Goal: Information Seeking & Learning: Check status

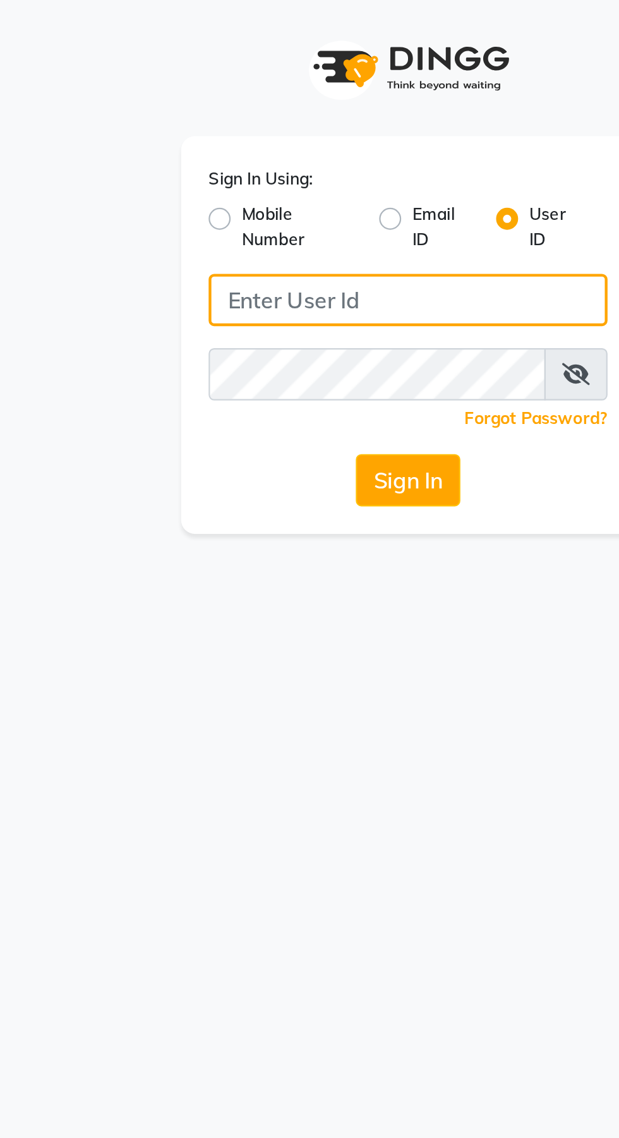
click at [274, 140] on input "Username" at bounding box center [309, 138] width 183 height 24
type input "Jhbilaspur"
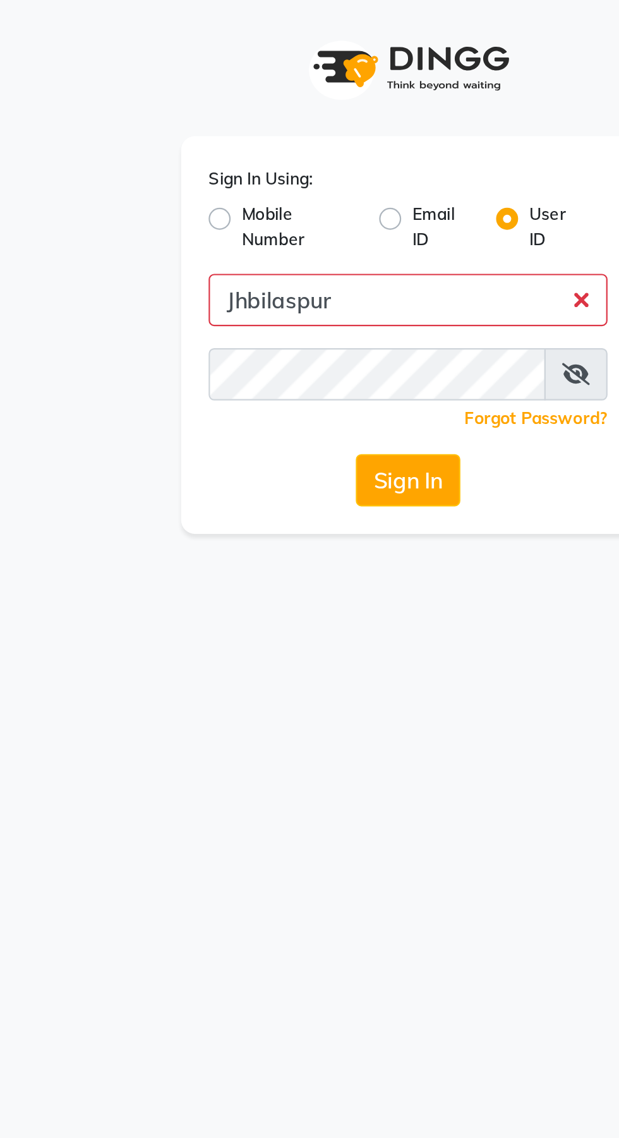
click at [286, 209] on button "Sign In" at bounding box center [310, 221] width 48 height 24
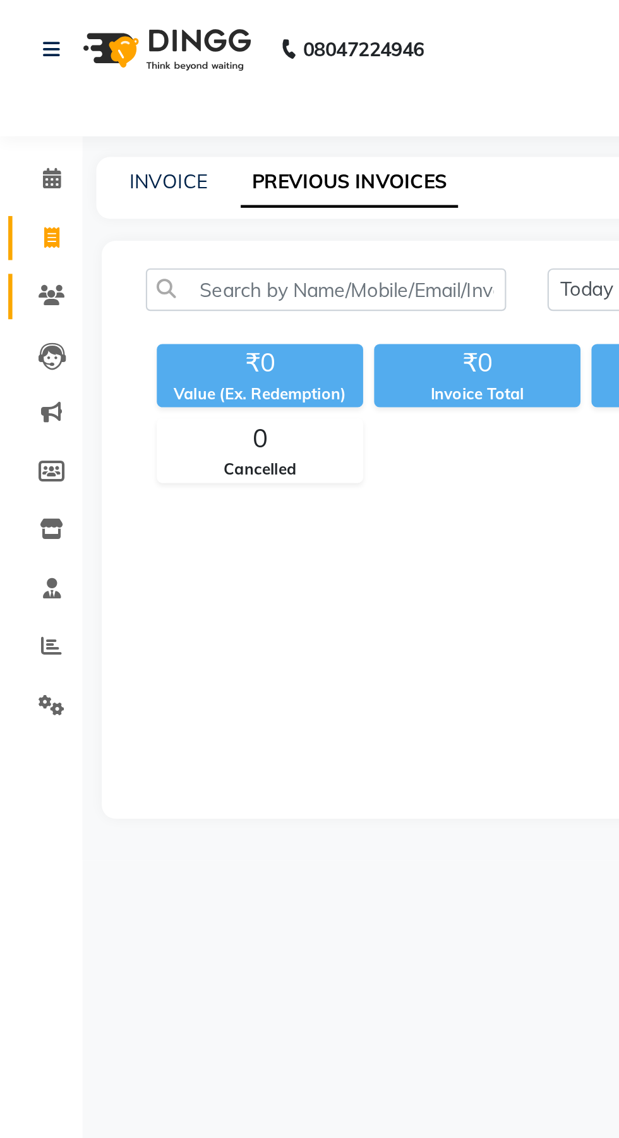
click at [28, 140] on icon at bounding box center [24, 135] width 12 height 9
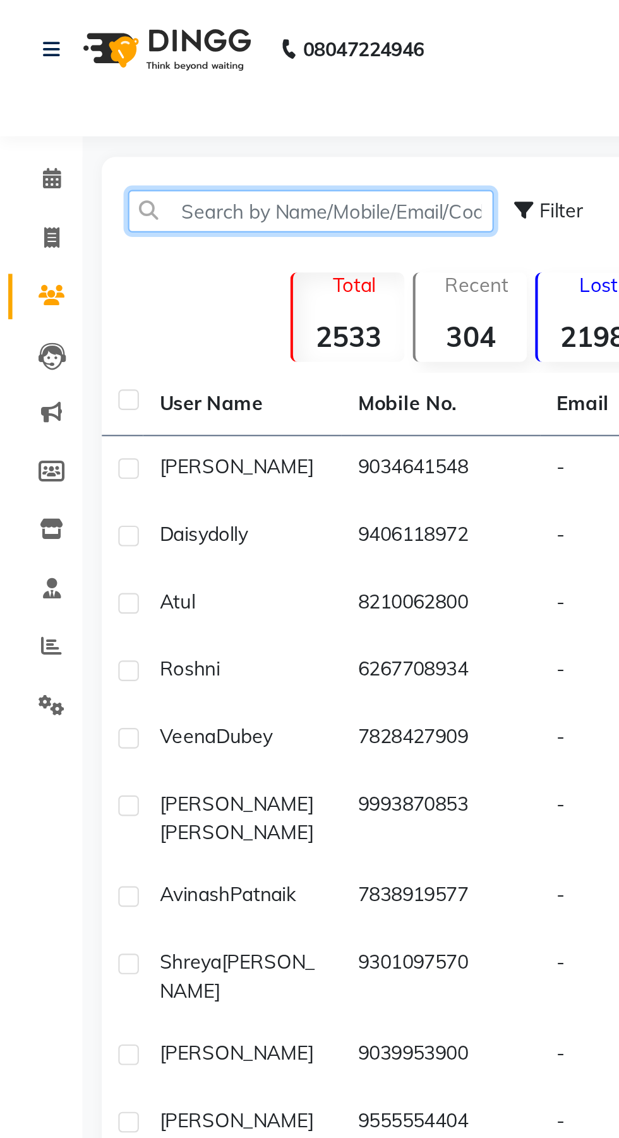
click at [69, 88] on input "text" at bounding box center [143, 97] width 168 height 20
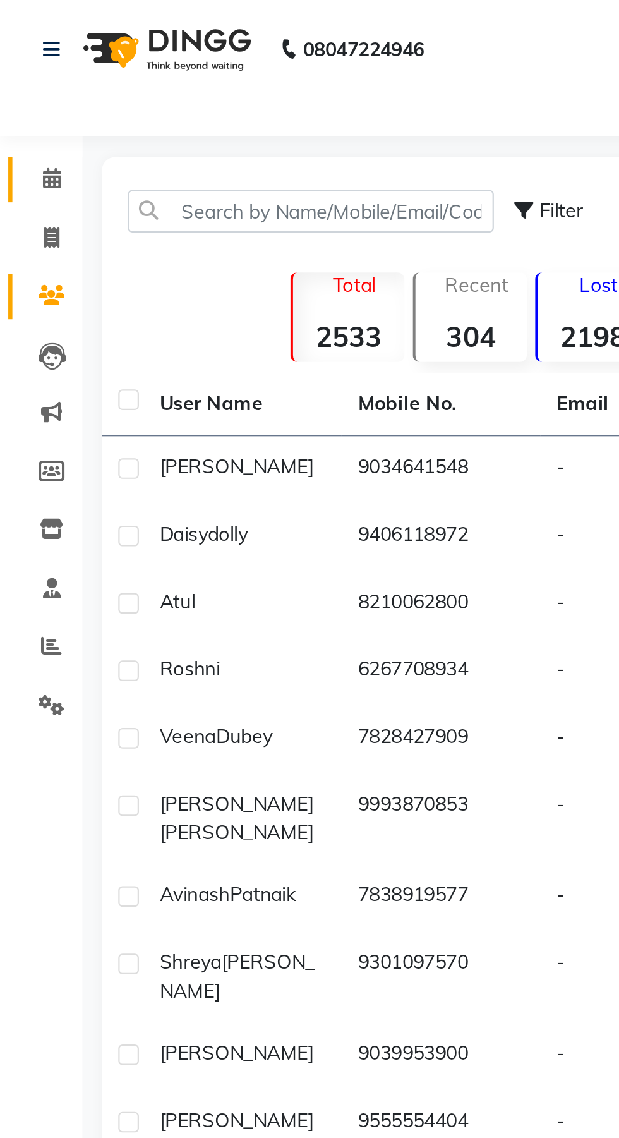
click at [24, 82] on icon at bounding box center [24, 81] width 8 height 9
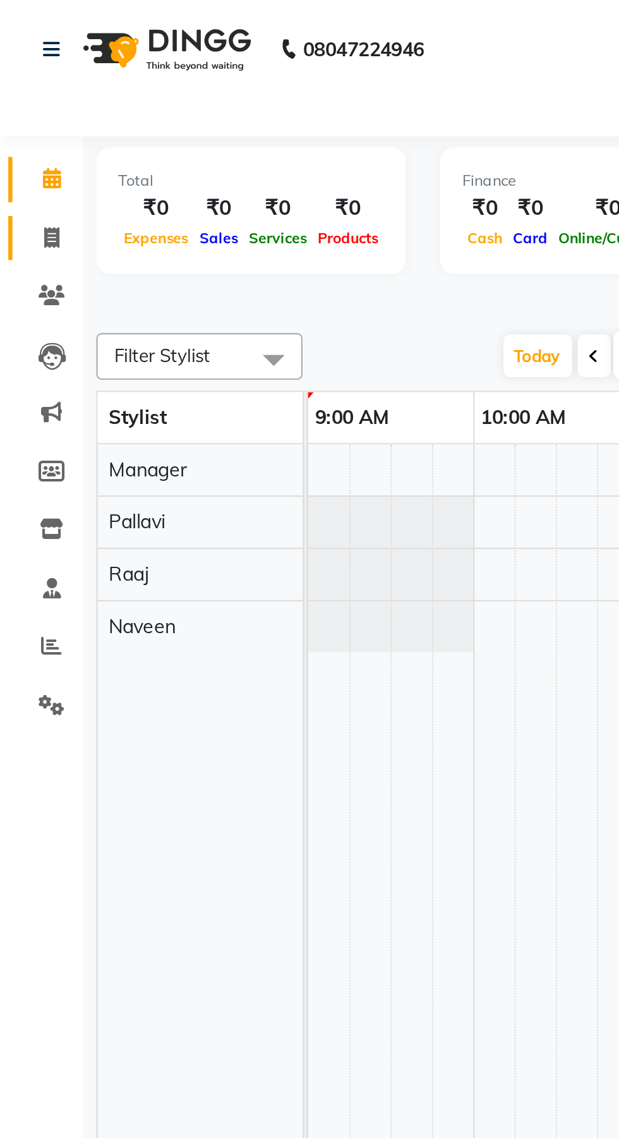
click at [27, 101] on link "Invoice" at bounding box center [19, 109] width 30 height 21
select select "service"
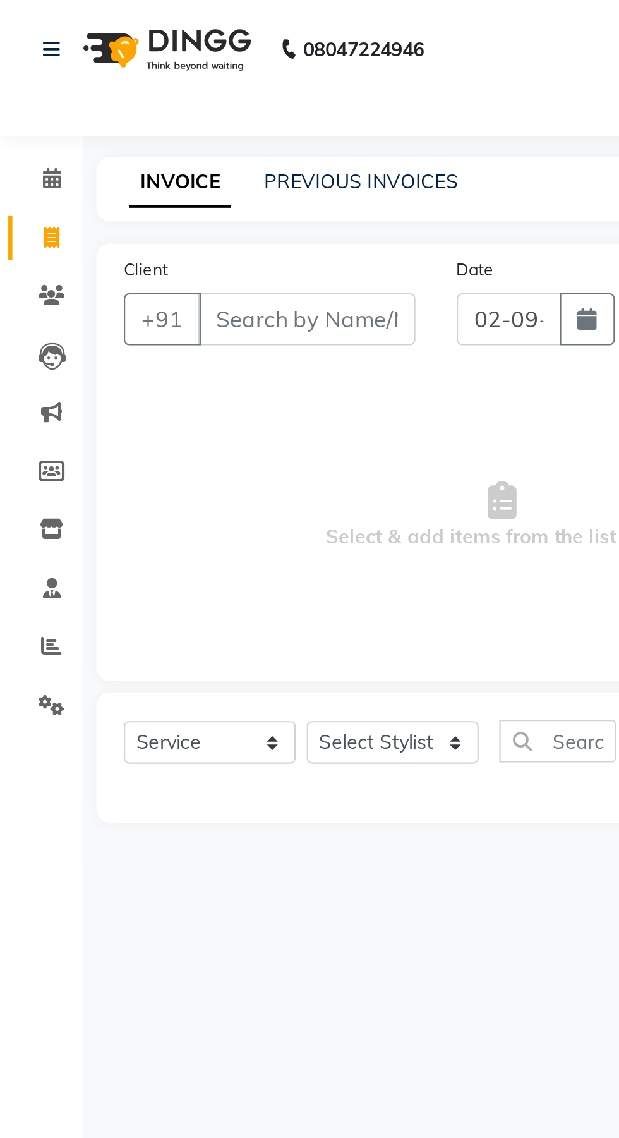
select select "6473"
type input "0909"
click at [182, 69] on div "08047224946 Select Location × The Jawed Habib Sarkanda, Bilaspur WhatsApp Statu…" at bounding box center [309, 569] width 619 height 1138
click at [164, 84] on link "PREVIOUS INVOICES" at bounding box center [165, 83] width 89 height 11
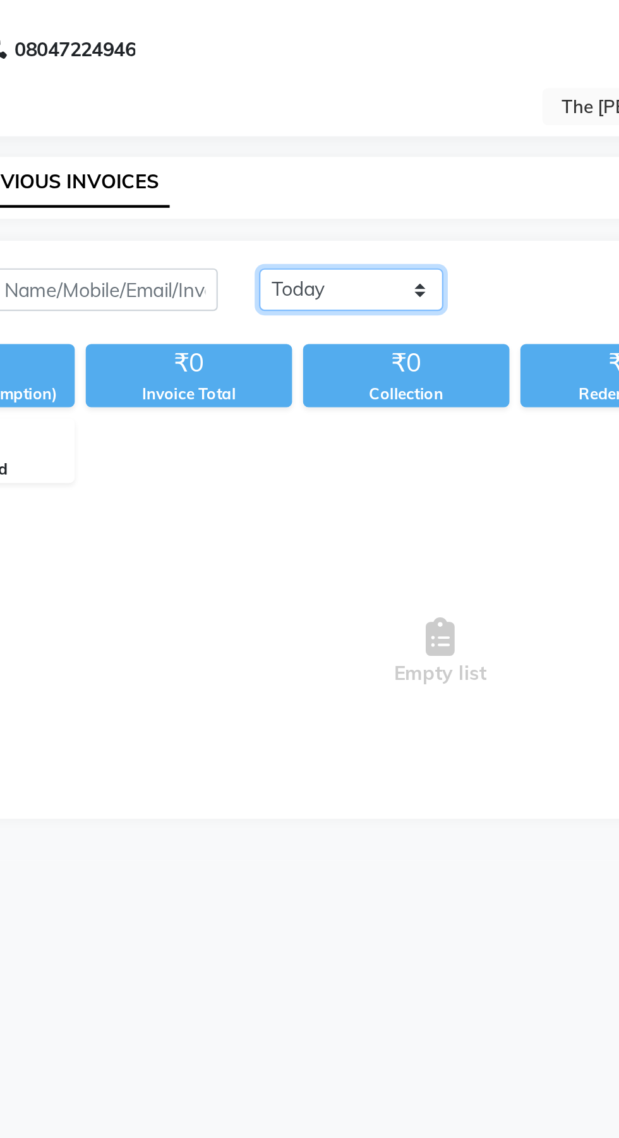
click at [312, 128] on select "Today Yesterday Custom Range" at bounding box center [294, 133] width 85 height 20
select select "yesterday"
click at [252, 123] on select "Today Yesterday Custom Range" at bounding box center [294, 133] width 85 height 20
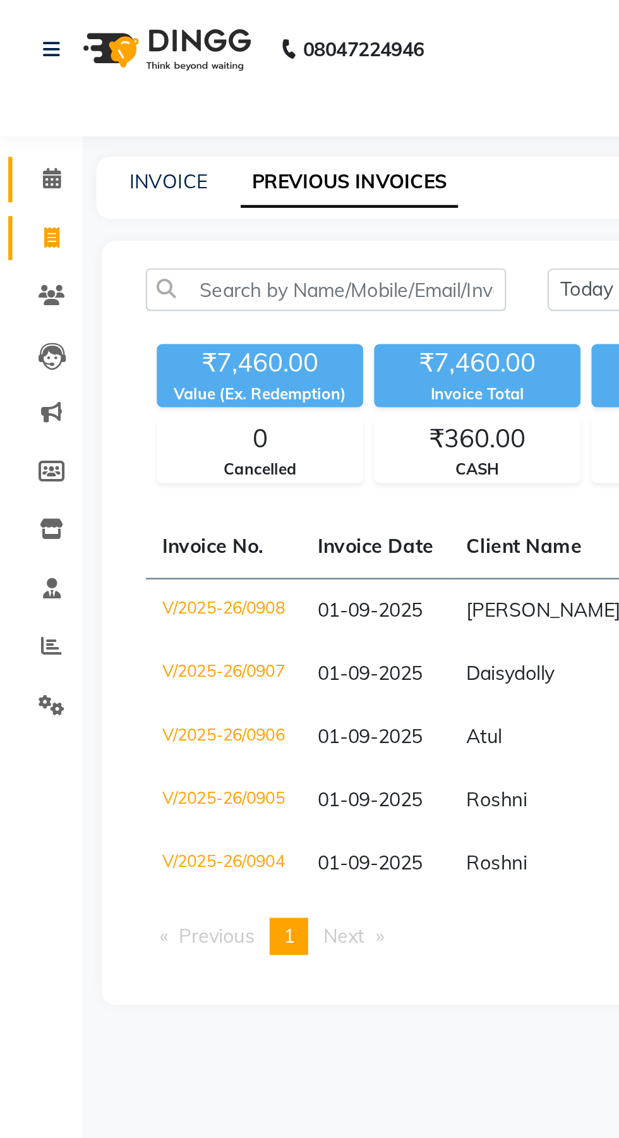
click at [16, 90] on link "Calendar" at bounding box center [19, 82] width 30 height 21
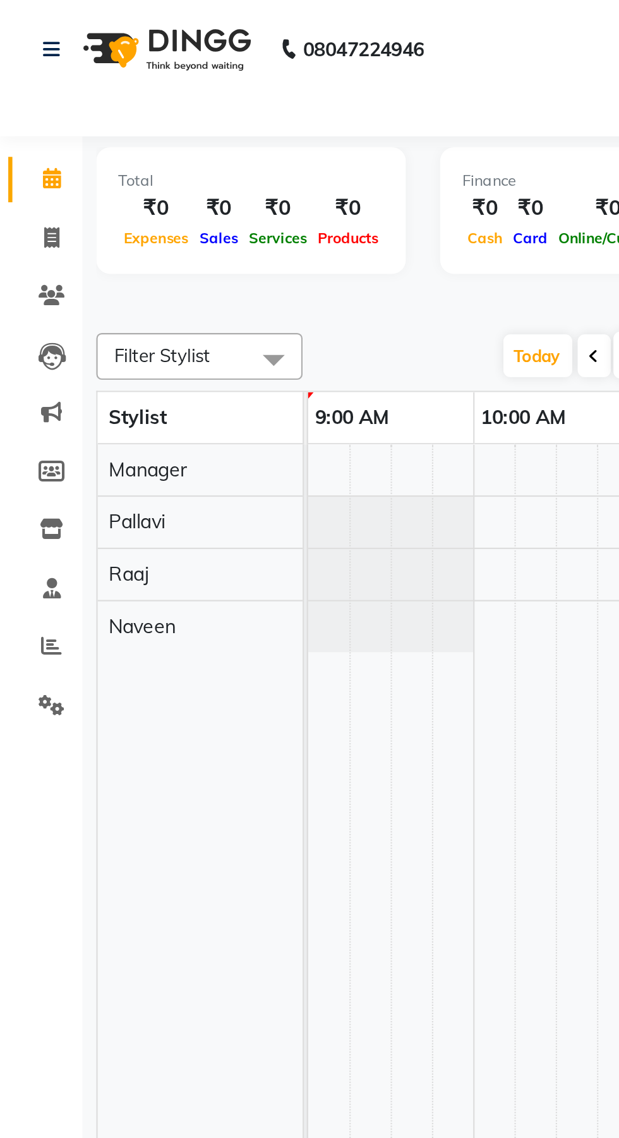
click at [23, 88] on span at bounding box center [24, 82] width 22 height 15
click at [20, 128] on link "Clients" at bounding box center [19, 136] width 30 height 21
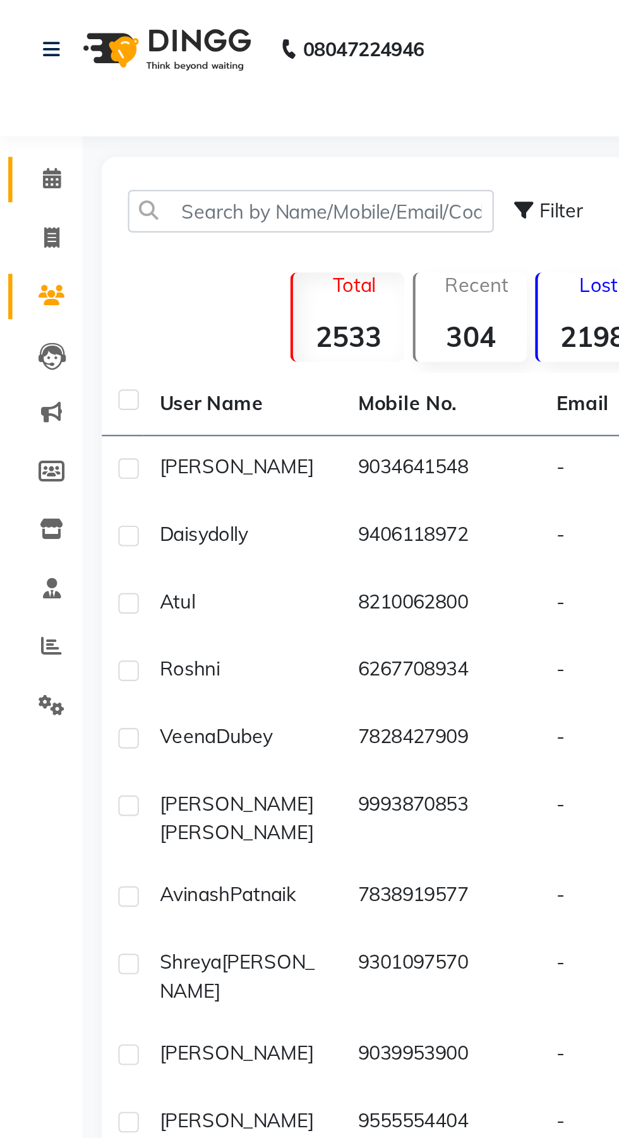
click at [17, 88] on span at bounding box center [24, 82] width 22 height 15
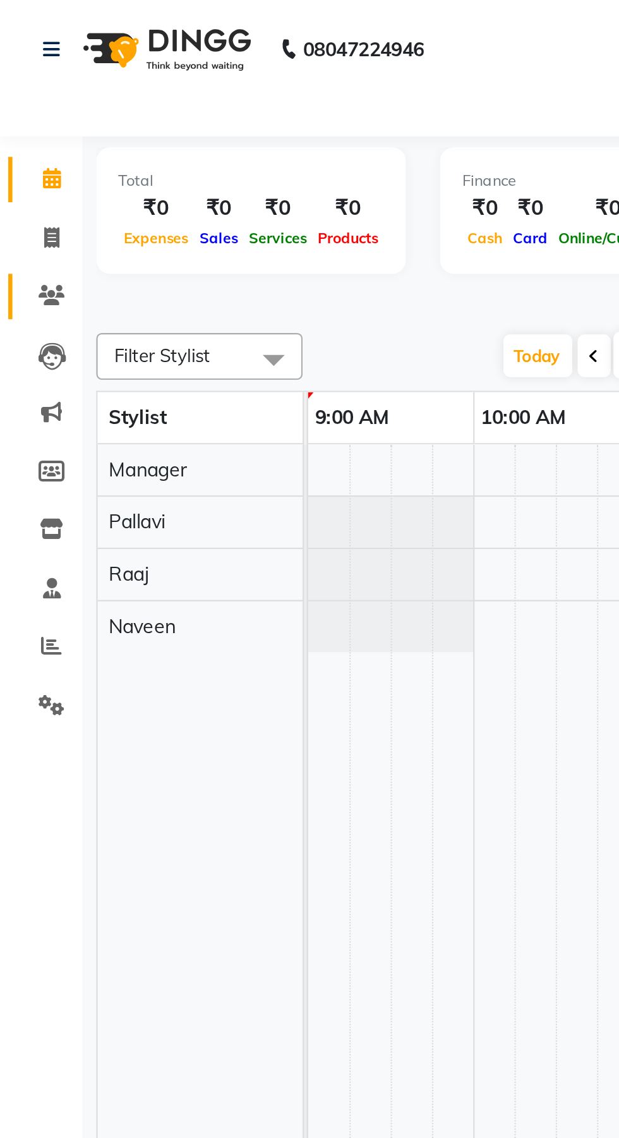
click at [21, 143] on span at bounding box center [24, 136] width 22 height 15
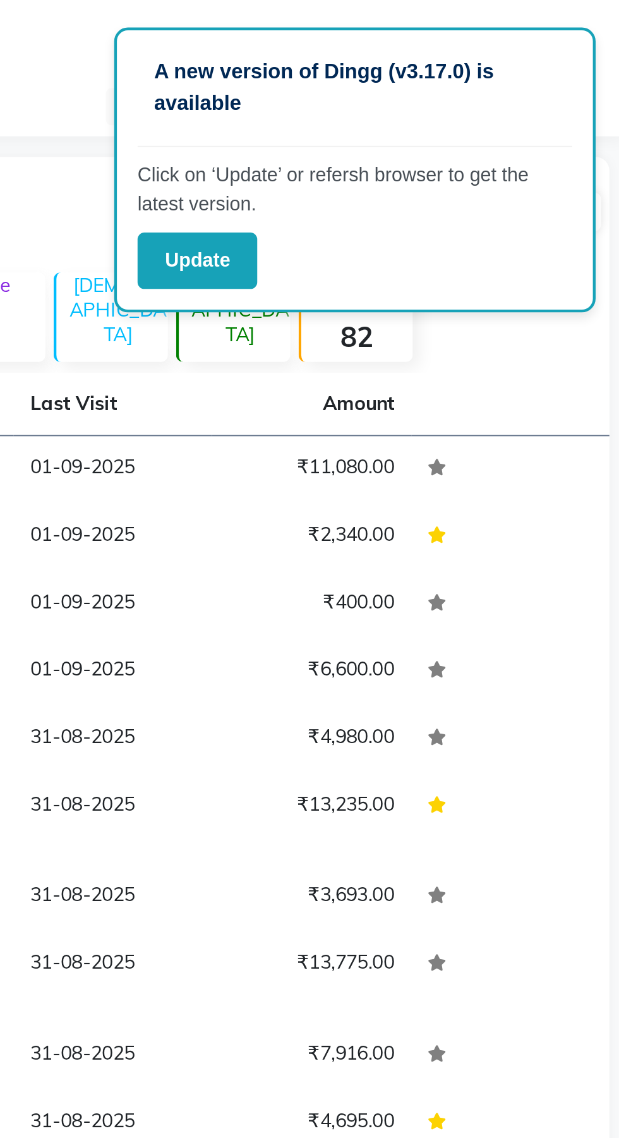
click at [428, 111] on button "Update" at bounding box center [423, 120] width 55 height 26
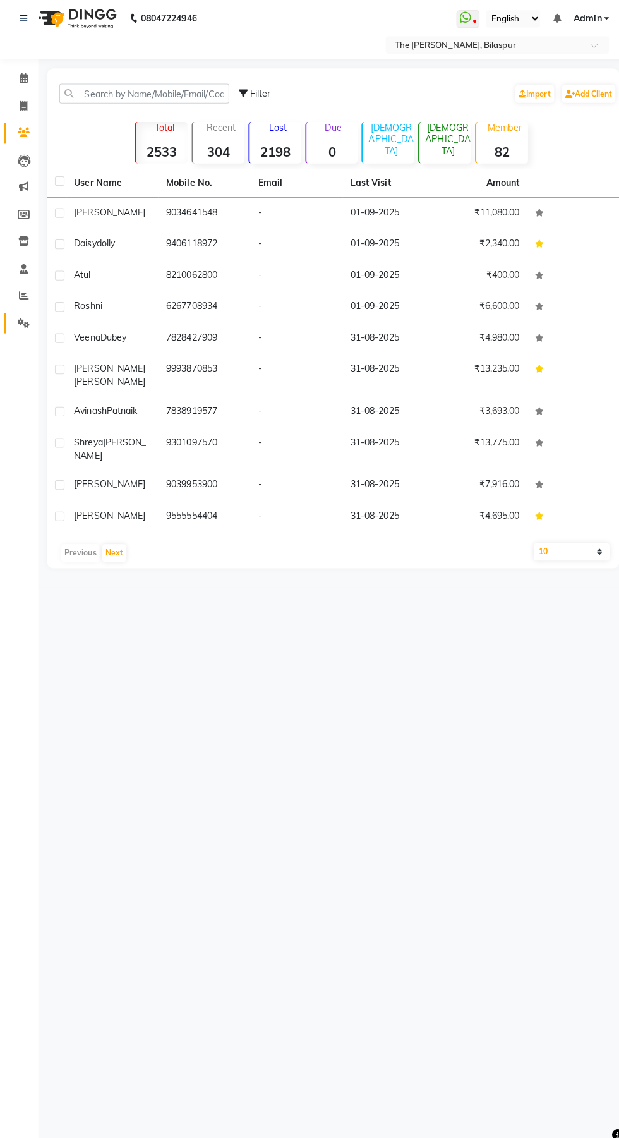
click at [23, 324] on icon at bounding box center [24, 323] width 12 height 9
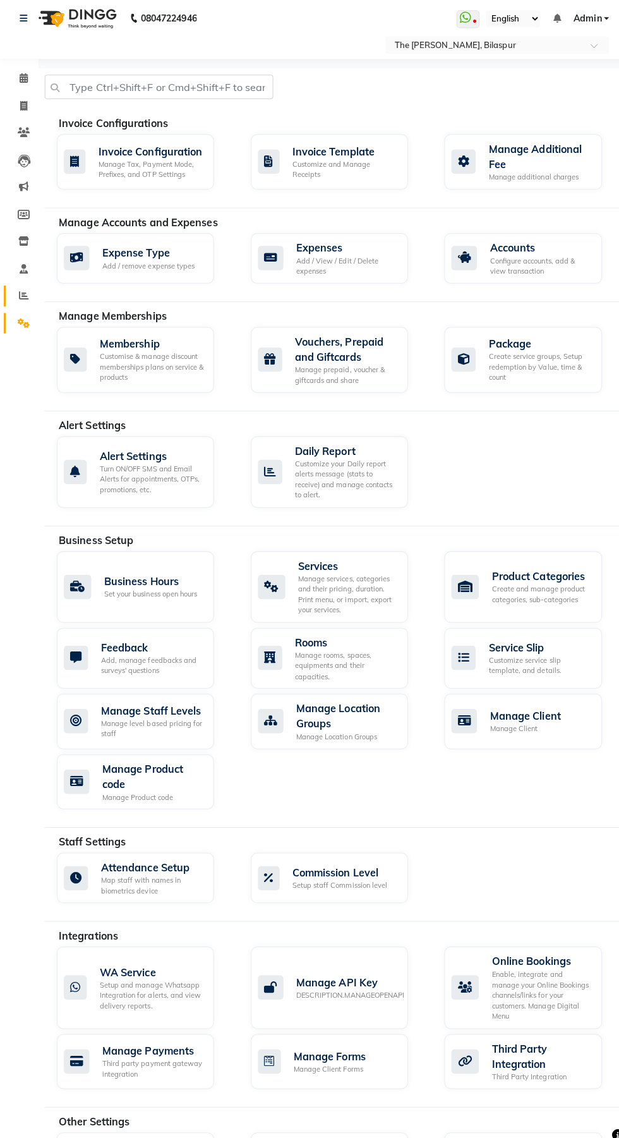
click at [23, 297] on icon at bounding box center [23, 296] width 9 height 9
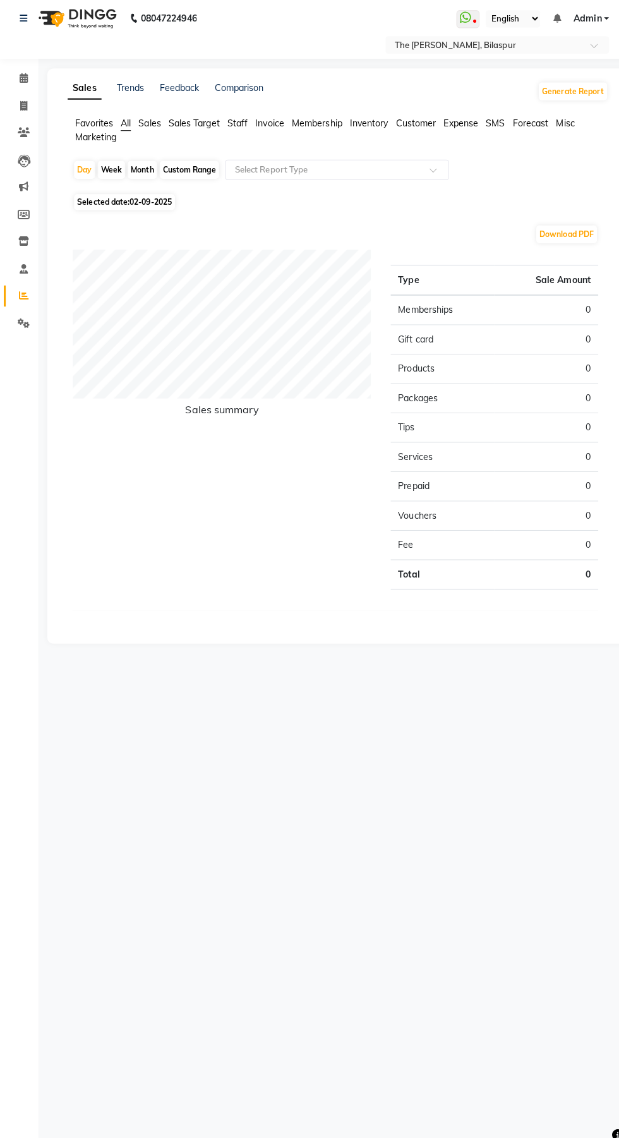
click at [181, 123] on span "Sales Target" at bounding box center [192, 126] width 51 height 11
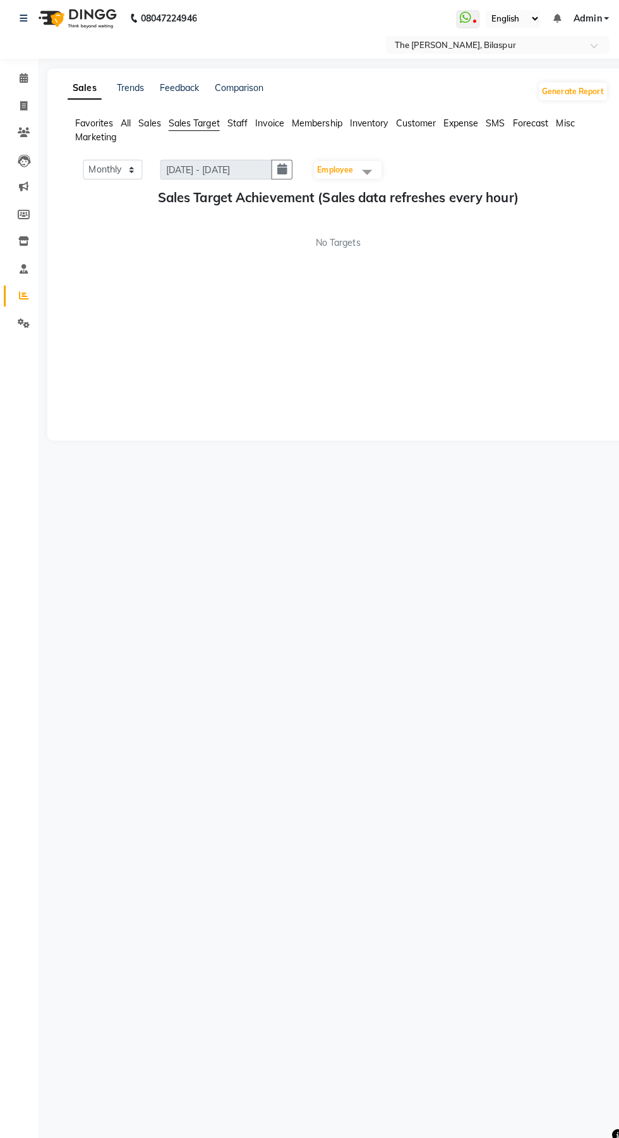
click at [369, 166] on span at bounding box center [363, 174] width 25 height 24
click at [336, 212] on div "Select All" at bounding box center [343, 213] width 53 height 27
checkbox input "true"
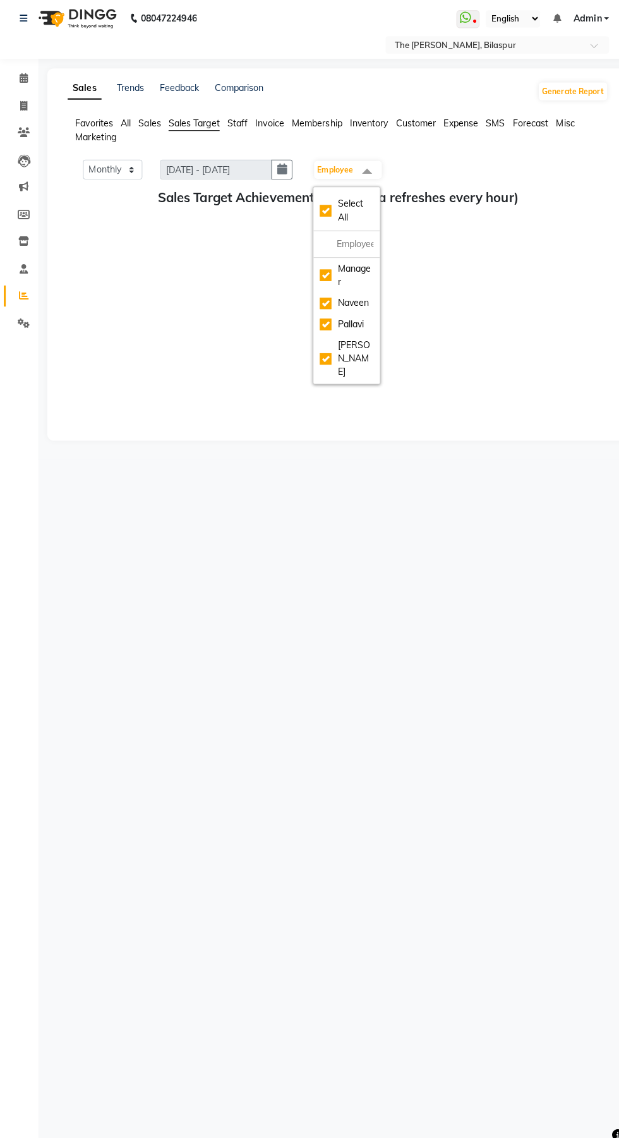
checkbox input "true"
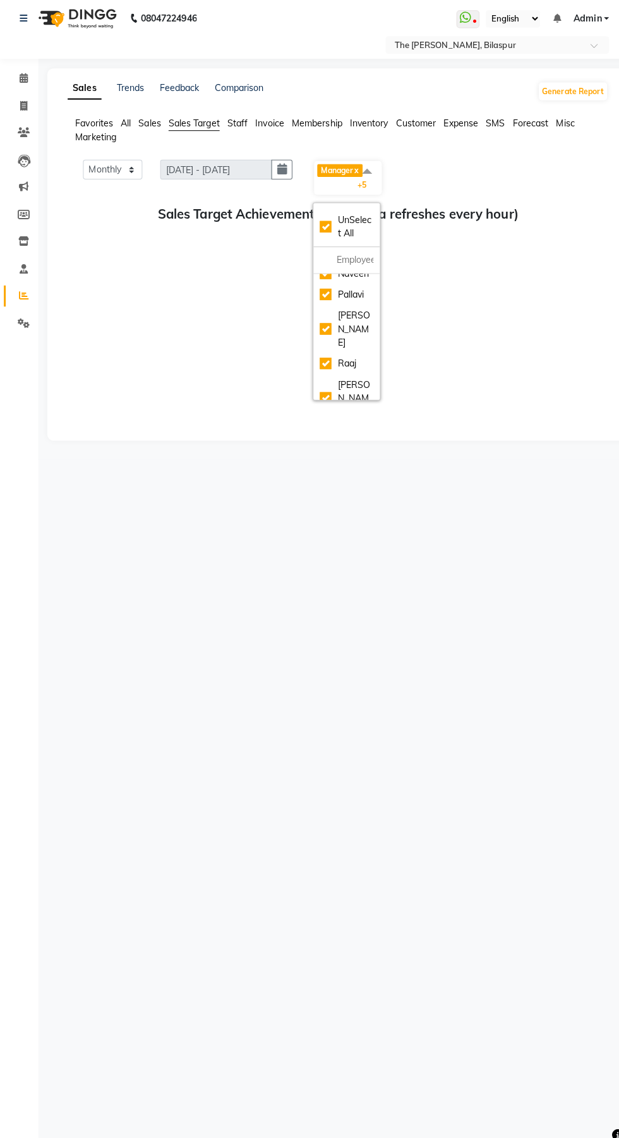
scroll to position [54, 0]
click at [481, 324] on div "Monthly Weekly [DATE] - [DATE] Manager x Naveen x Pallavi x [GEOGRAPHIC_DATA][P…" at bounding box center [334, 294] width 535 height 265
click at [281, 172] on button "button" at bounding box center [279, 172] width 21 height 20
select select "9"
select select "2025"
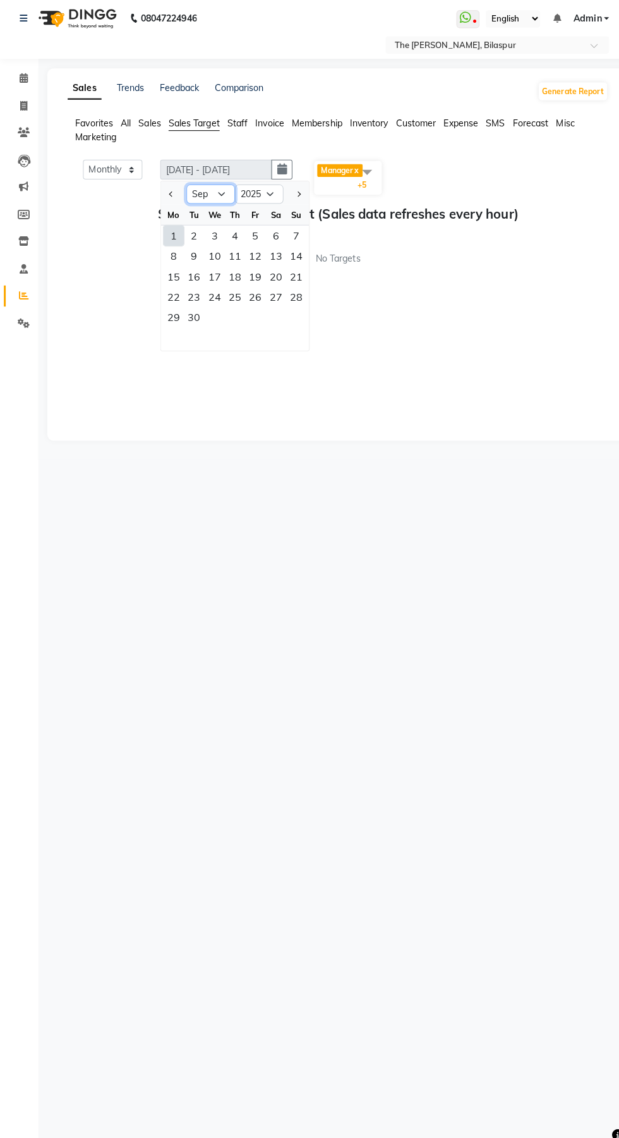
click at [229, 188] on select "Jan Feb Mar Apr May Jun [DATE] Aug Sep Oct Nov Dec" at bounding box center [209, 196] width 48 height 19
select select "8"
click at [185, 187] on select "Jan Feb Mar Apr May Jun [DATE] Aug Sep Oct Nov Dec" at bounding box center [209, 196] width 48 height 19
click at [473, 401] on div "Monthly Weekly [DATE] - [DATE] Jan Feb Mar Apr May Jun [DATE] Aug Sep Oct Nov […" at bounding box center [334, 294] width 535 height 265
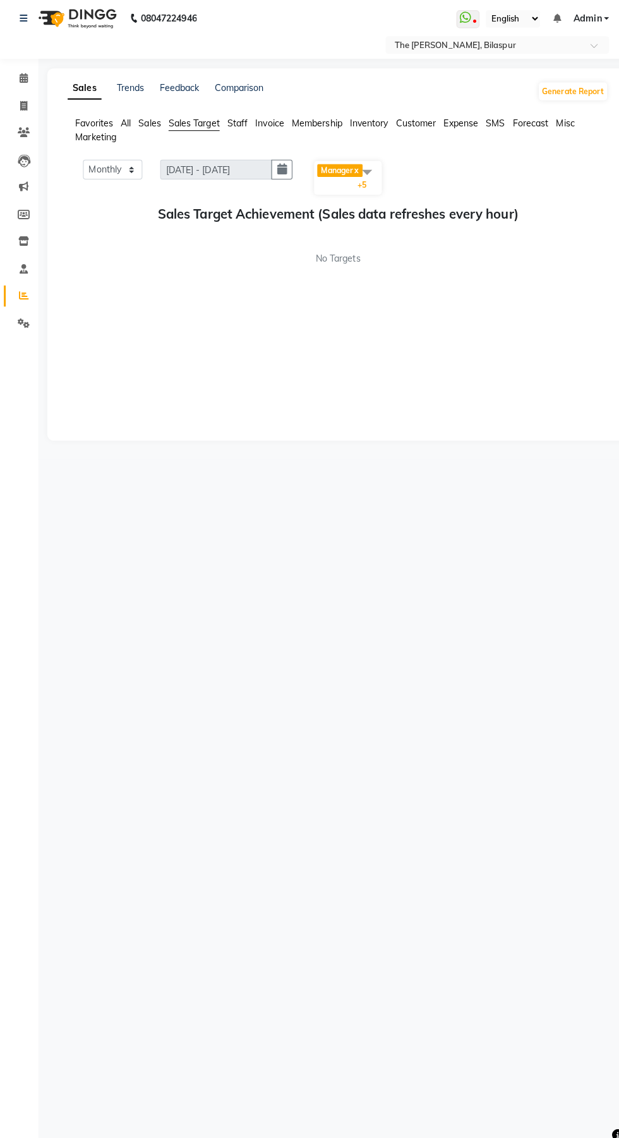
click at [154, 122] on span "Sales" at bounding box center [148, 126] width 22 height 11
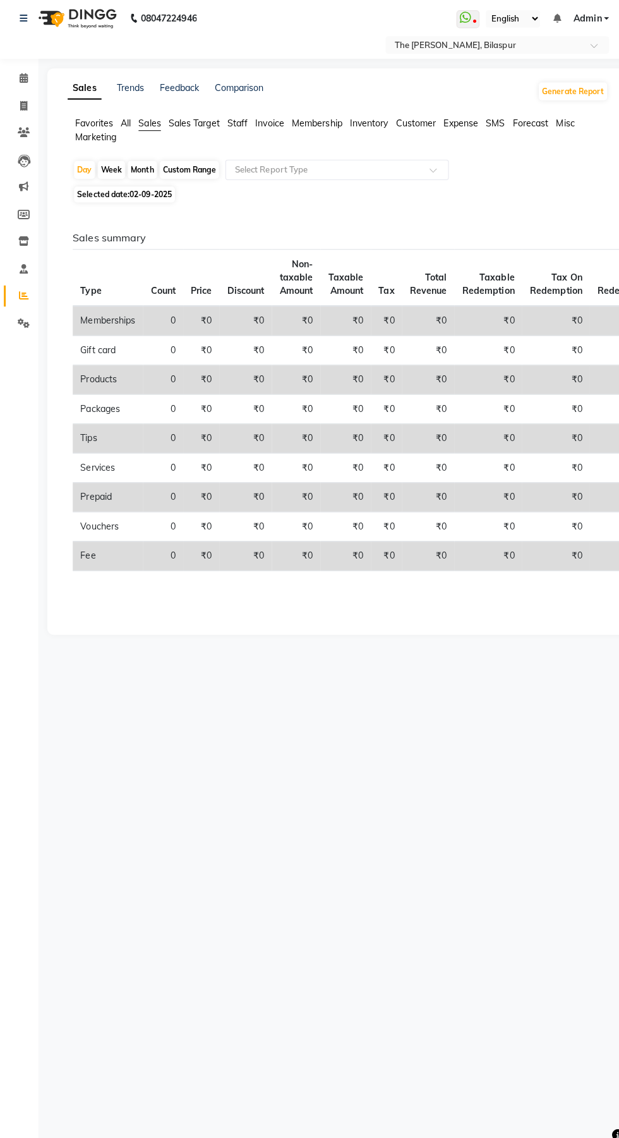
click at [137, 173] on div "Month" at bounding box center [140, 173] width 29 height 18
select select "9"
select select "2025"
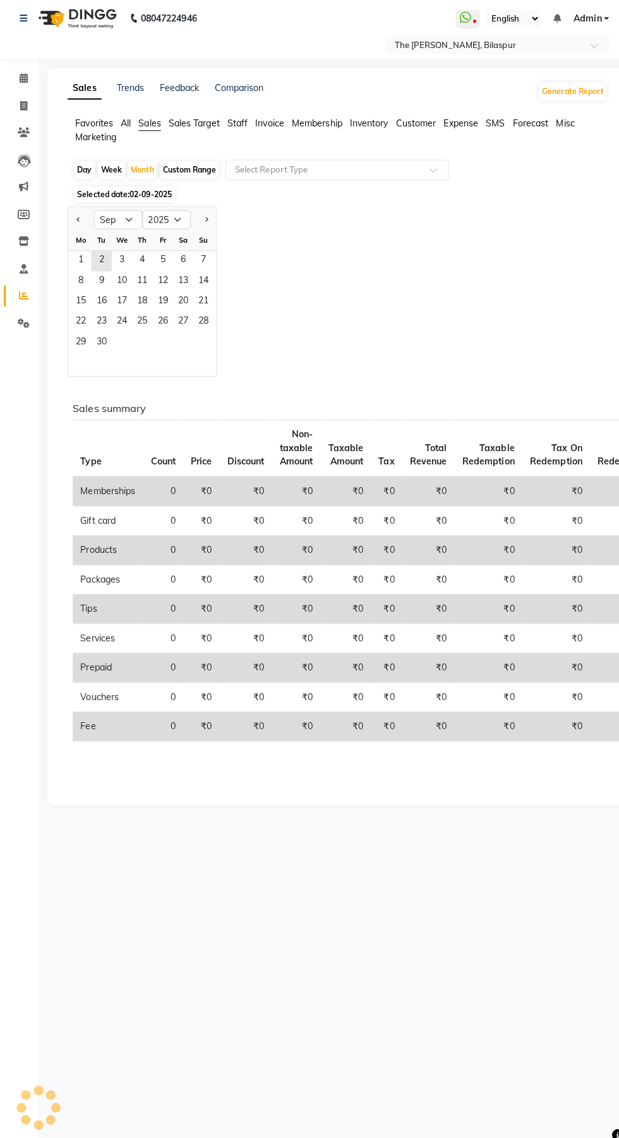
click at [144, 173] on div "Month" at bounding box center [140, 173] width 29 height 18
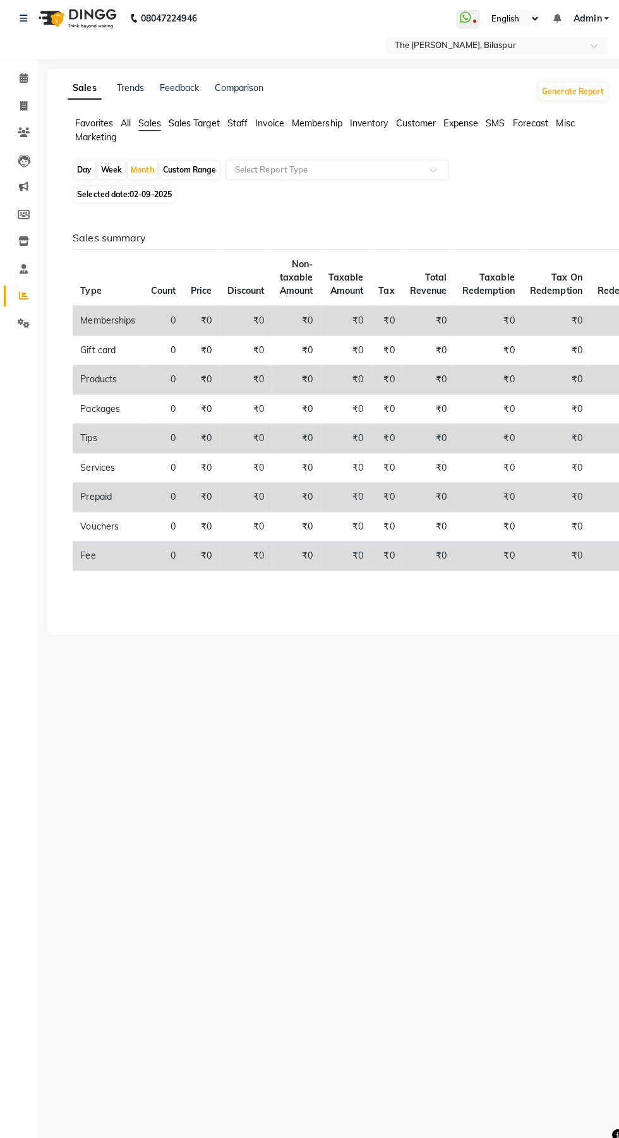
click at [136, 171] on div "Month" at bounding box center [140, 173] width 29 height 18
select select "9"
select select "2025"
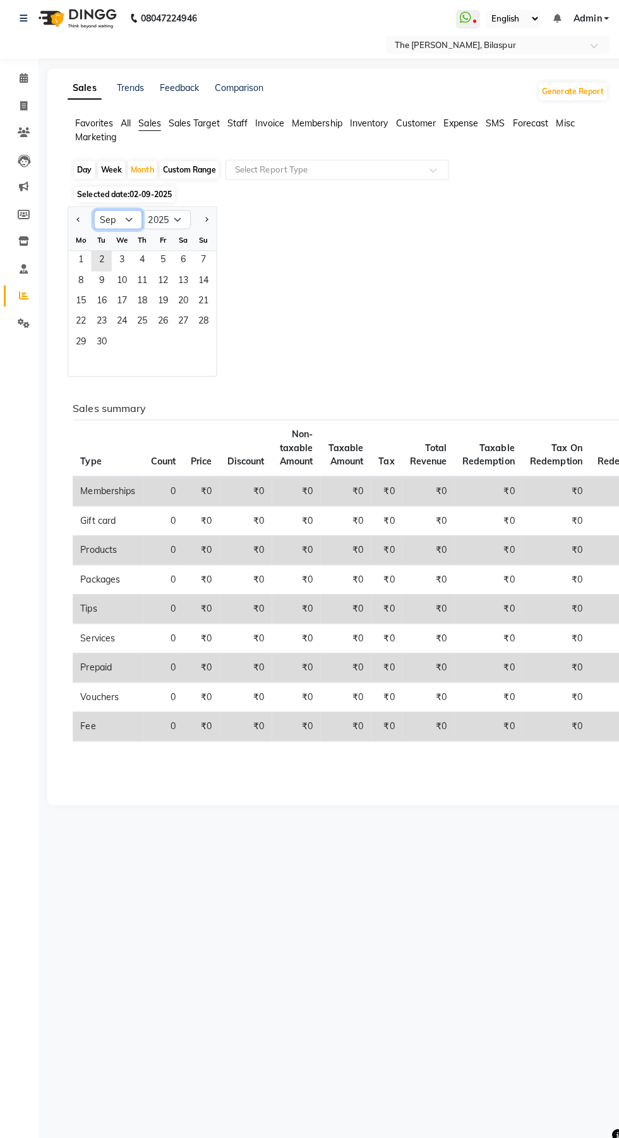
click at [130, 230] on select "Jan Feb Mar Apr May Jun [DATE] Aug Sep Oct Nov Dec" at bounding box center [117, 221] width 48 height 19
select select "8"
click at [93, 212] on select "Jan Feb Mar Apr May Jun [DATE] Aug Sep Oct Nov Dec" at bounding box center [117, 221] width 48 height 19
click at [166, 263] on span "1" at bounding box center [161, 263] width 20 height 20
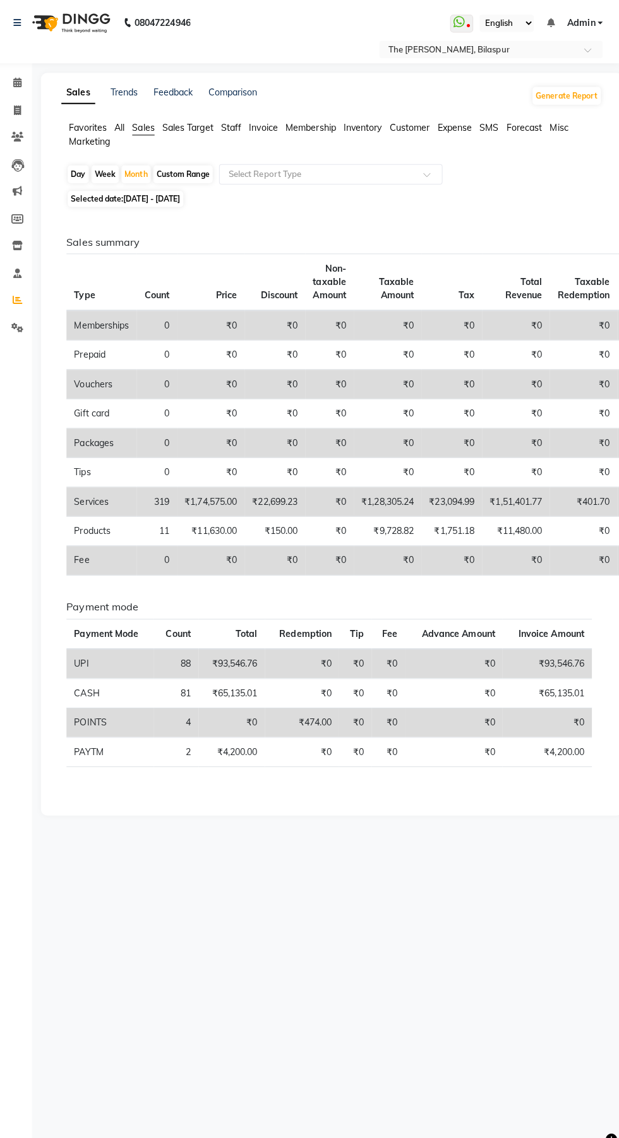
scroll to position [0, 0]
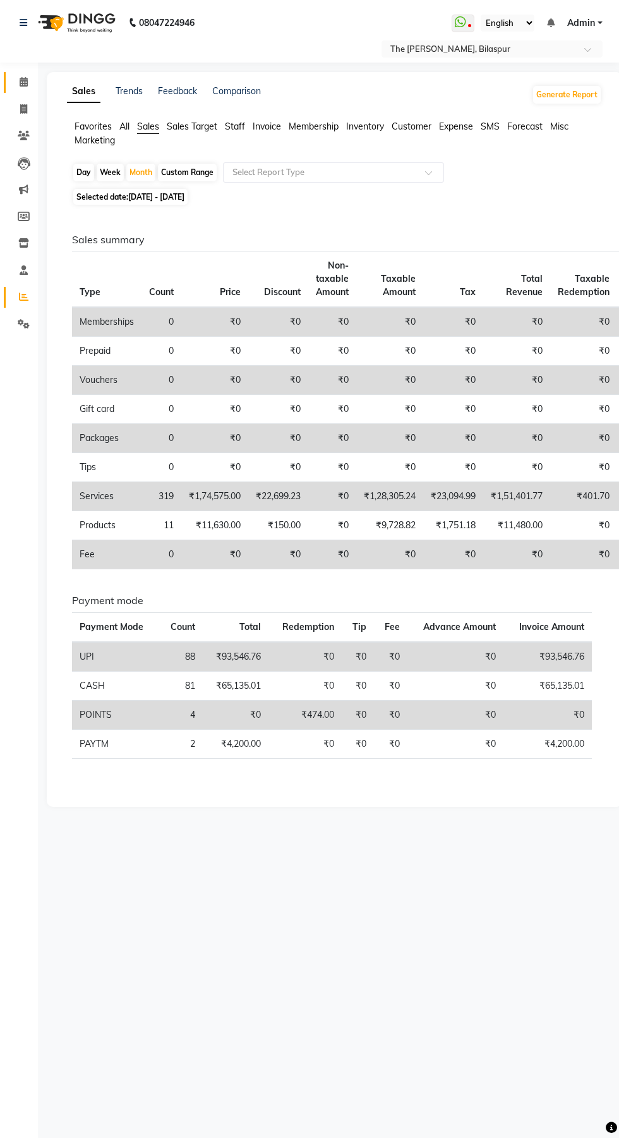
click at [30, 79] on span at bounding box center [24, 82] width 22 height 15
